Goal: Information Seeking & Learning: Learn about a topic

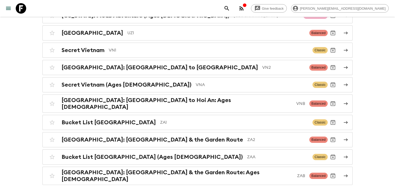
scroll to position [2347, 0]
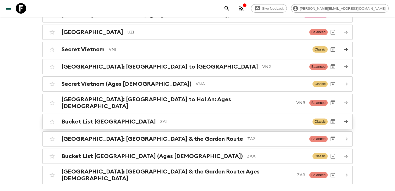
click at [112, 116] on div "Bucket List [GEOGRAPHIC_DATA] ZA1 Classic" at bounding box center [187, 121] width 280 height 10
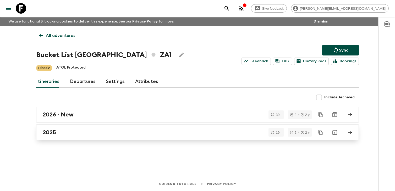
click at [84, 134] on div "2025" at bounding box center [192, 132] width 299 height 7
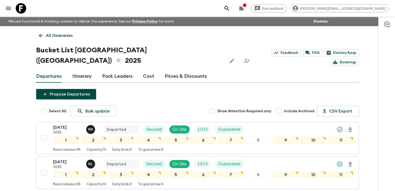
click at [280, 106] on input "Include Archived" at bounding box center [278, 111] width 10 height 10
checkbox input "true"
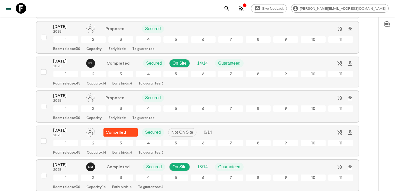
scroll to position [687, 0]
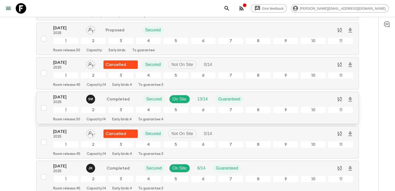
click at [70, 94] on p "[DATE]" at bounding box center [67, 97] width 29 height 6
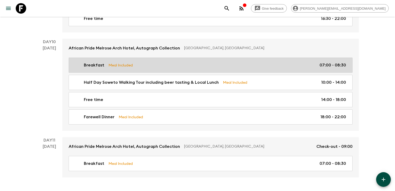
scroll to position [1338, 0]
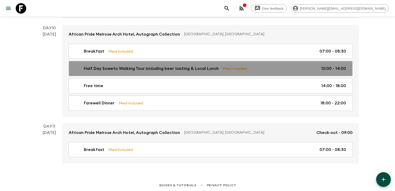
click at [153, 71] on link "Half Day Soweto Walking Tour including beer tasting & Local Lunch Meal Included…" at bounding box center [211, 68] width 284 height 15
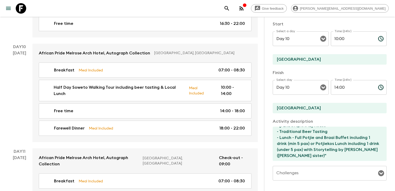
scroll to position [96, 0]
